Goal: Information Seeking & Learning: Stay updated

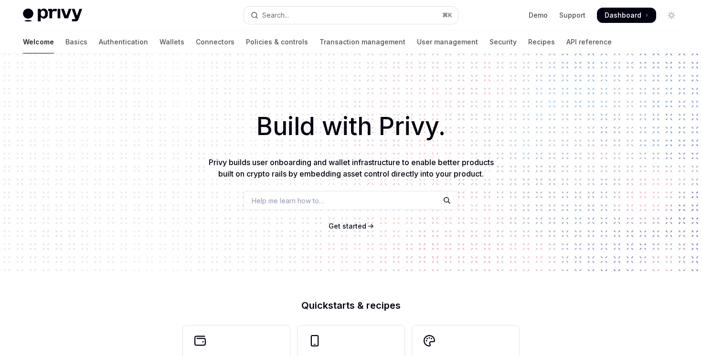
click at [44, 45] on div "Welcome Basics Authentication Wallets Connectors Policies & controls Transactio…" at bounding box center [317, 42] width 589 height 23
click at [65, 45] on link "Basics" at bounding box center [76, 42] width 22 height 23
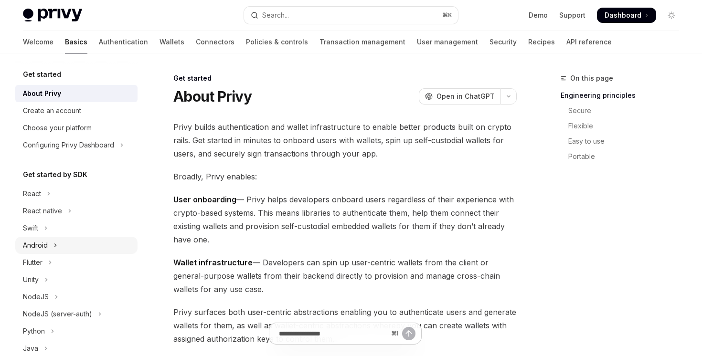
scroll to position [186, 0]
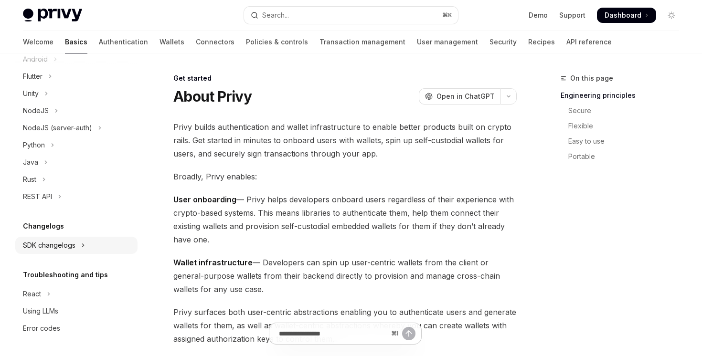
click at [71, 252] on button "SDK changelogs" at bounding box center [76, 245] width 122 height 17
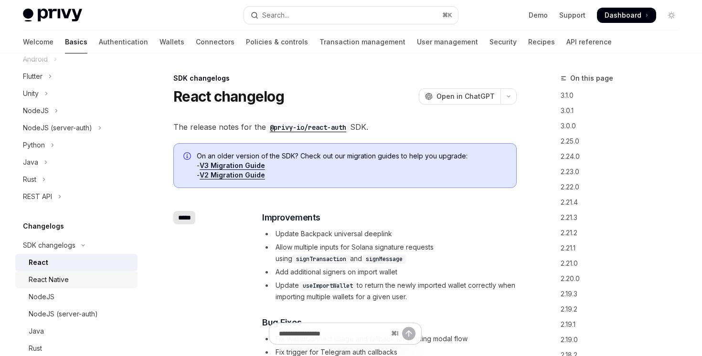
click at [77, 284] on div "React Native" at bounding box center [80, 279] width 103 height 11
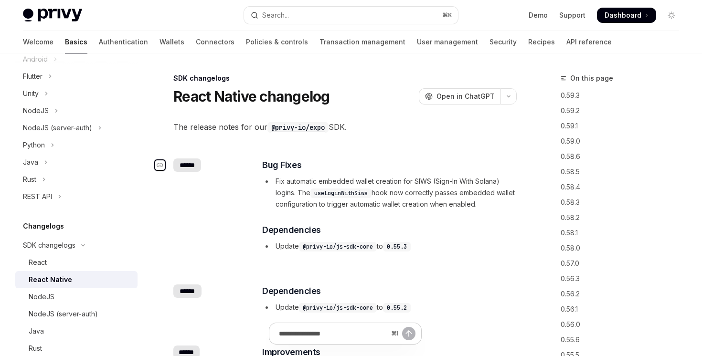
click at [162, 166] on icon "Navigate to changelog" at bounding box center [160, 165] width 7 height 4
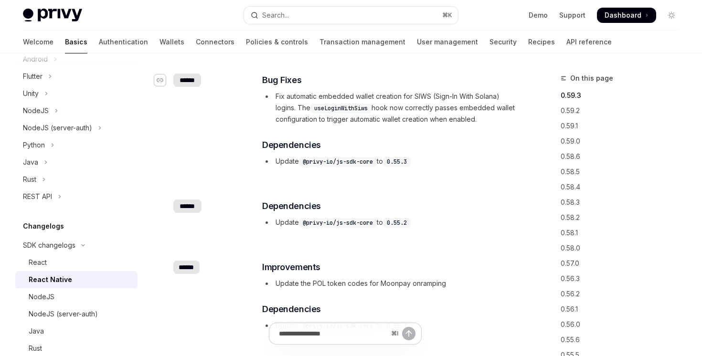
scroll to position [86, 0]
click at [162, 83] on div "Navigate to changelog" at bounding box center [159, 79] width 11 height 11
click at [48, 299] on div "NodeJS" at bounding box center [42, 296] width 26 height 11
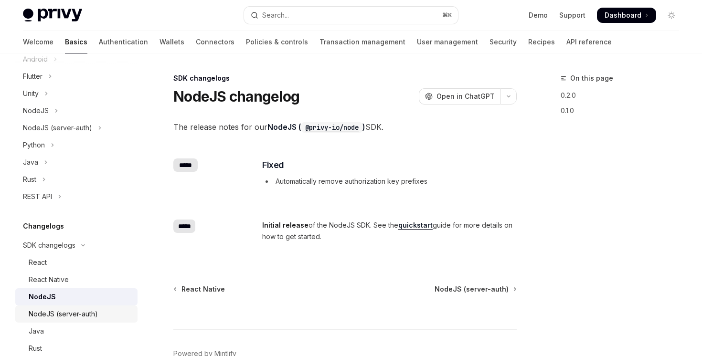
click at [52, 317] on div "NodeJS (server-auth)" at bounding box center [63, 313] width 69 height 11
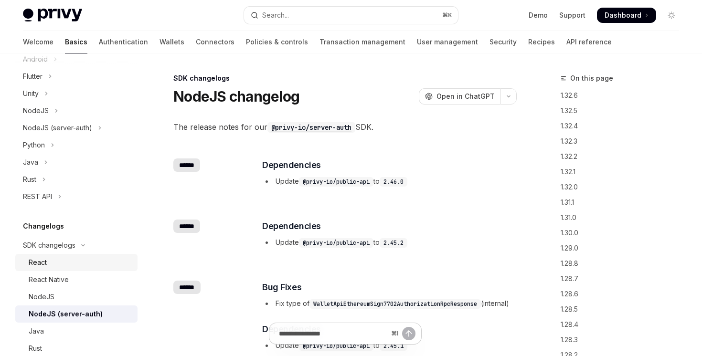
click at [54, 261] on div "React" at bounding box center [80, 262] width 103 height 11
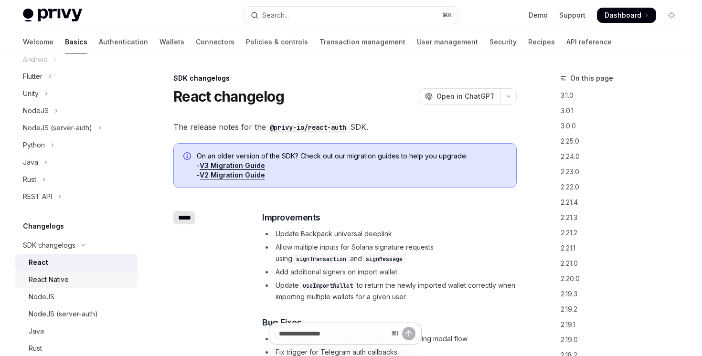
click at [53, 280] on div "React Native" at bounding box center [49, 279] width 40 height 11
type textarea "*"
